Goal: Subscribe to service/newsletter

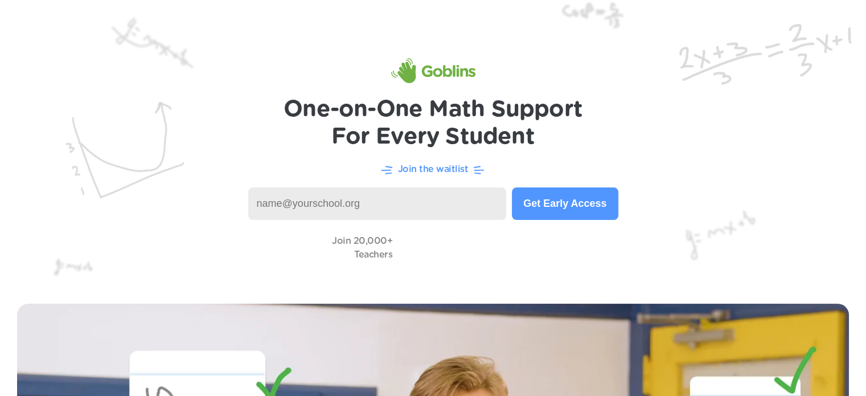
click at [414, 214] on input at bounding box center [377, 203] width 259 height 32
type input "[PERSON_NAME][EMAIL_ADDRESS][PERSON_NAME][DOMAIN_NAME]"
click at [553, 202] on button "Get Early Access" at bounding box center [565, 203] width 106 height 32
